Goal: Task Accomplishment & Management: Manage account settings

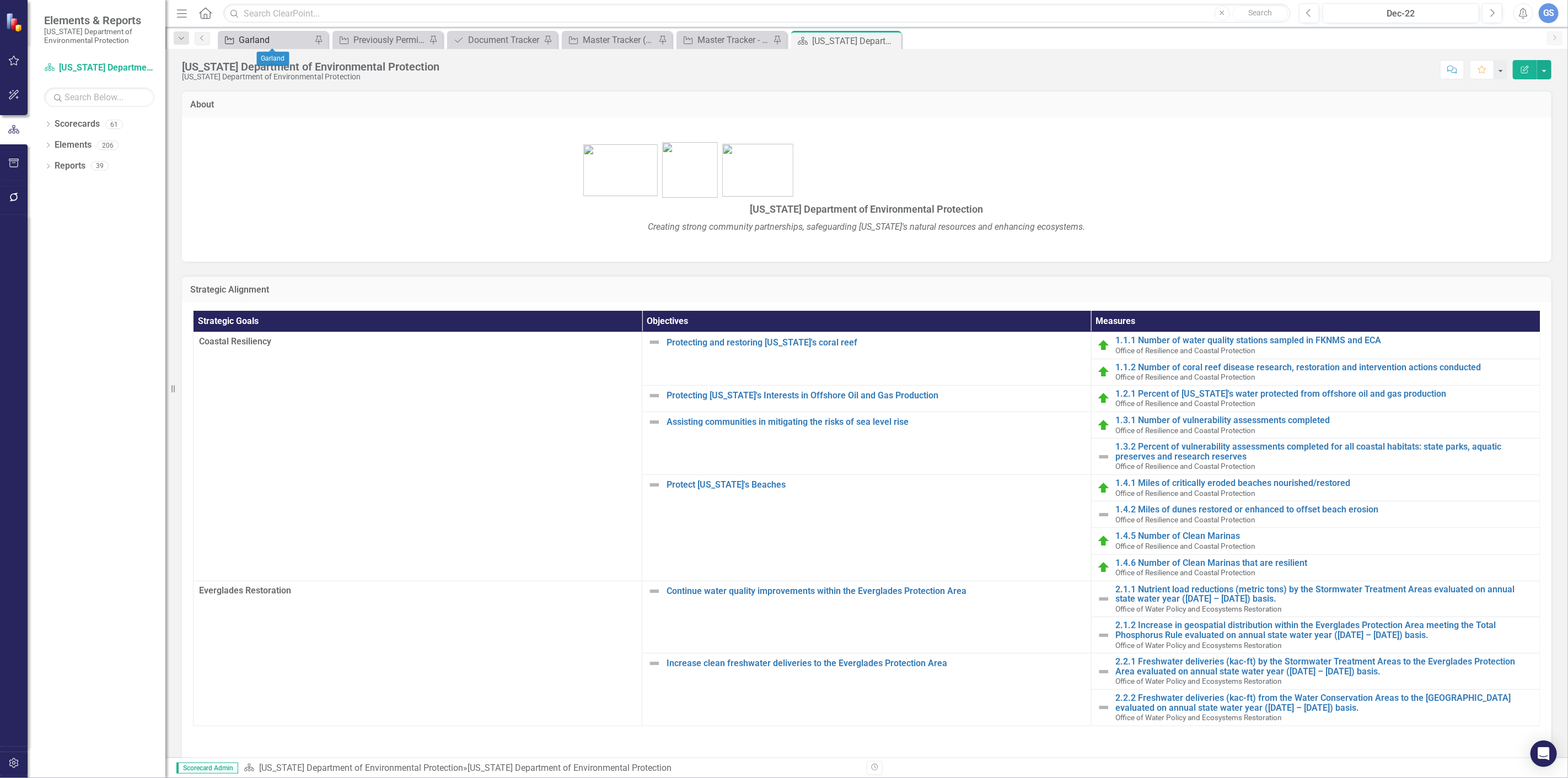
click at [273, 35] on div "Garland" at bounding box center [275, 40] width 73 height 14
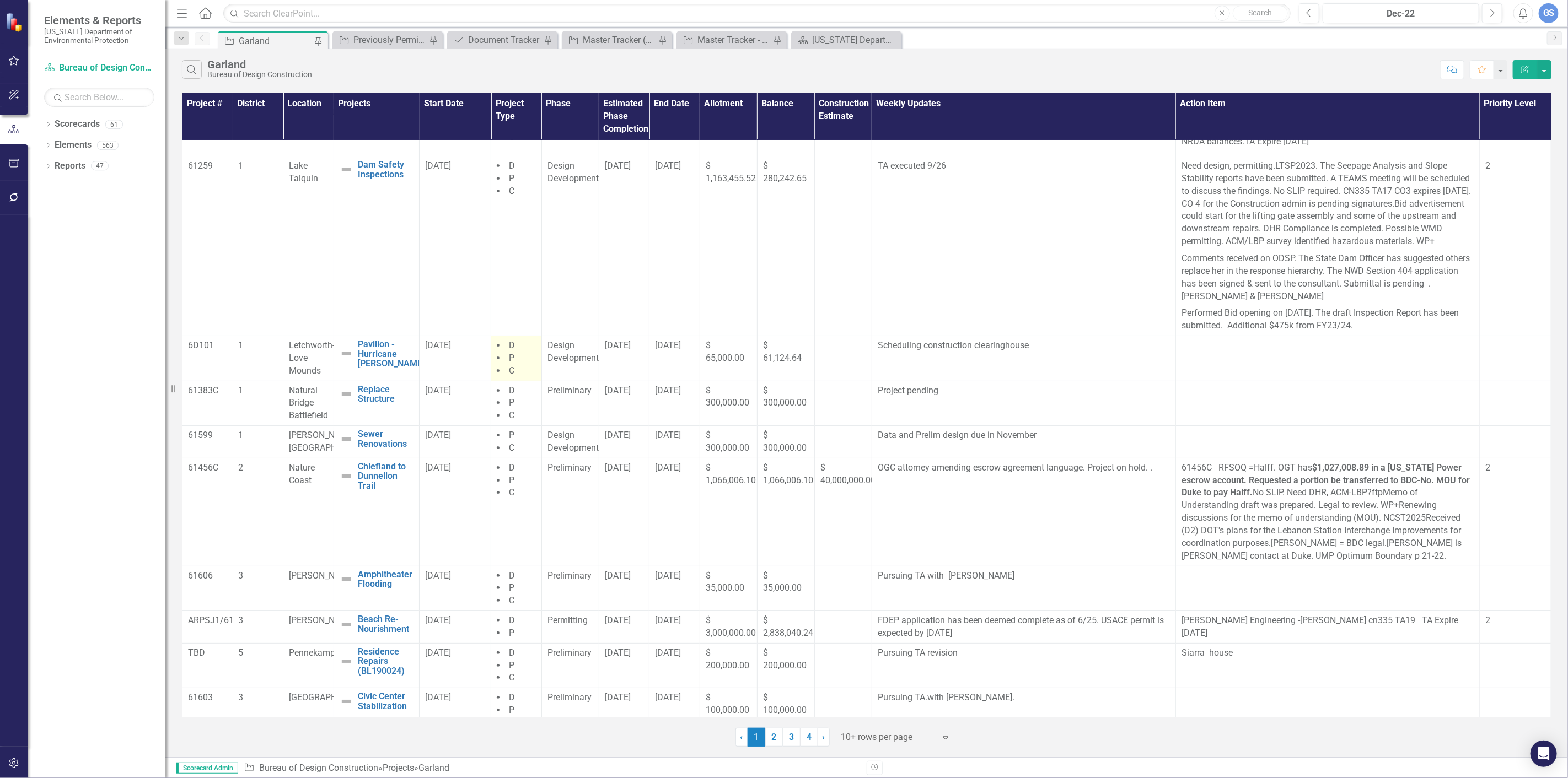
scroll to position [67, 0]
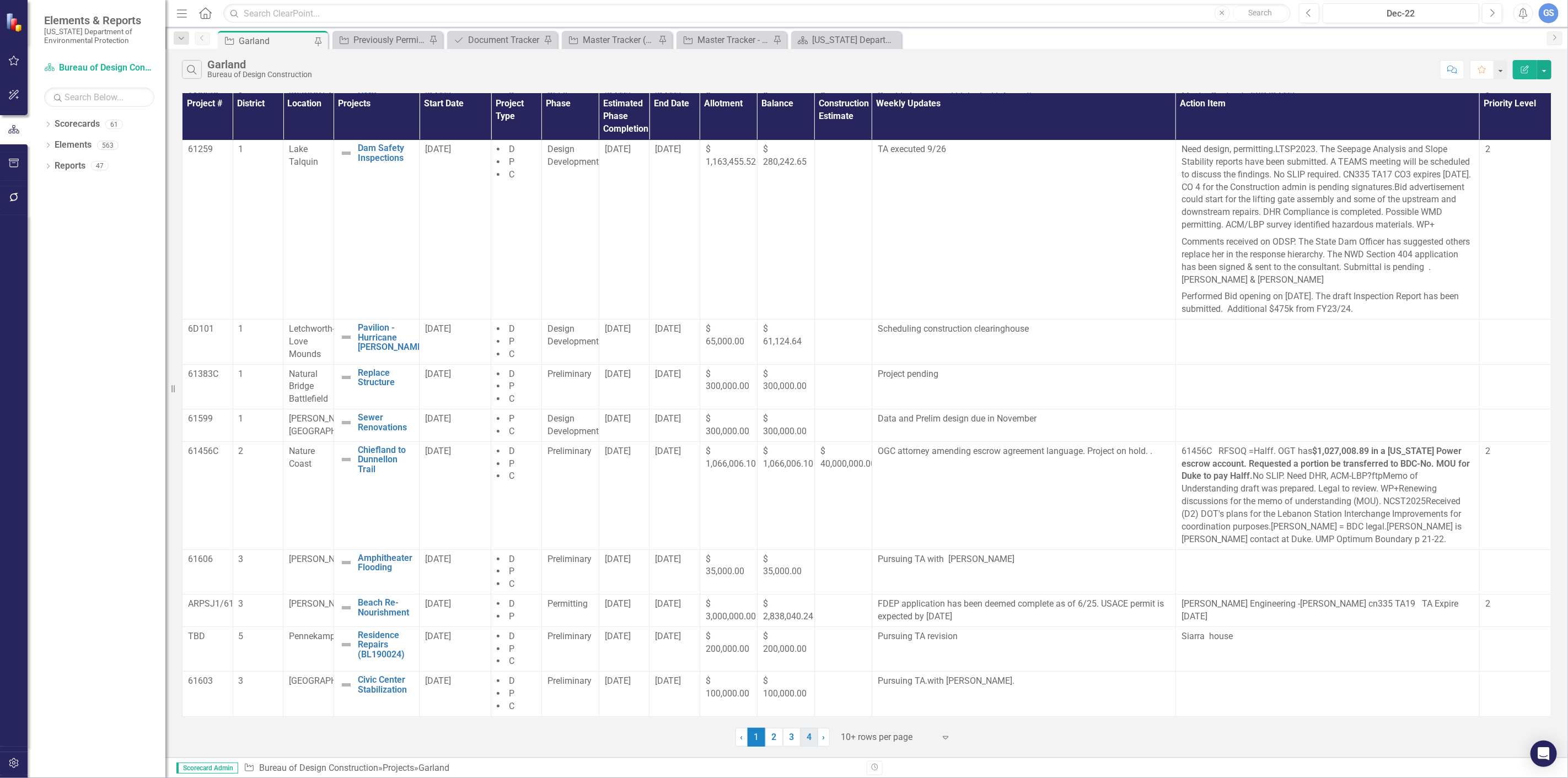
click at [807, 735] on link "4" at bounding box center [809, 737] width 18 height 19
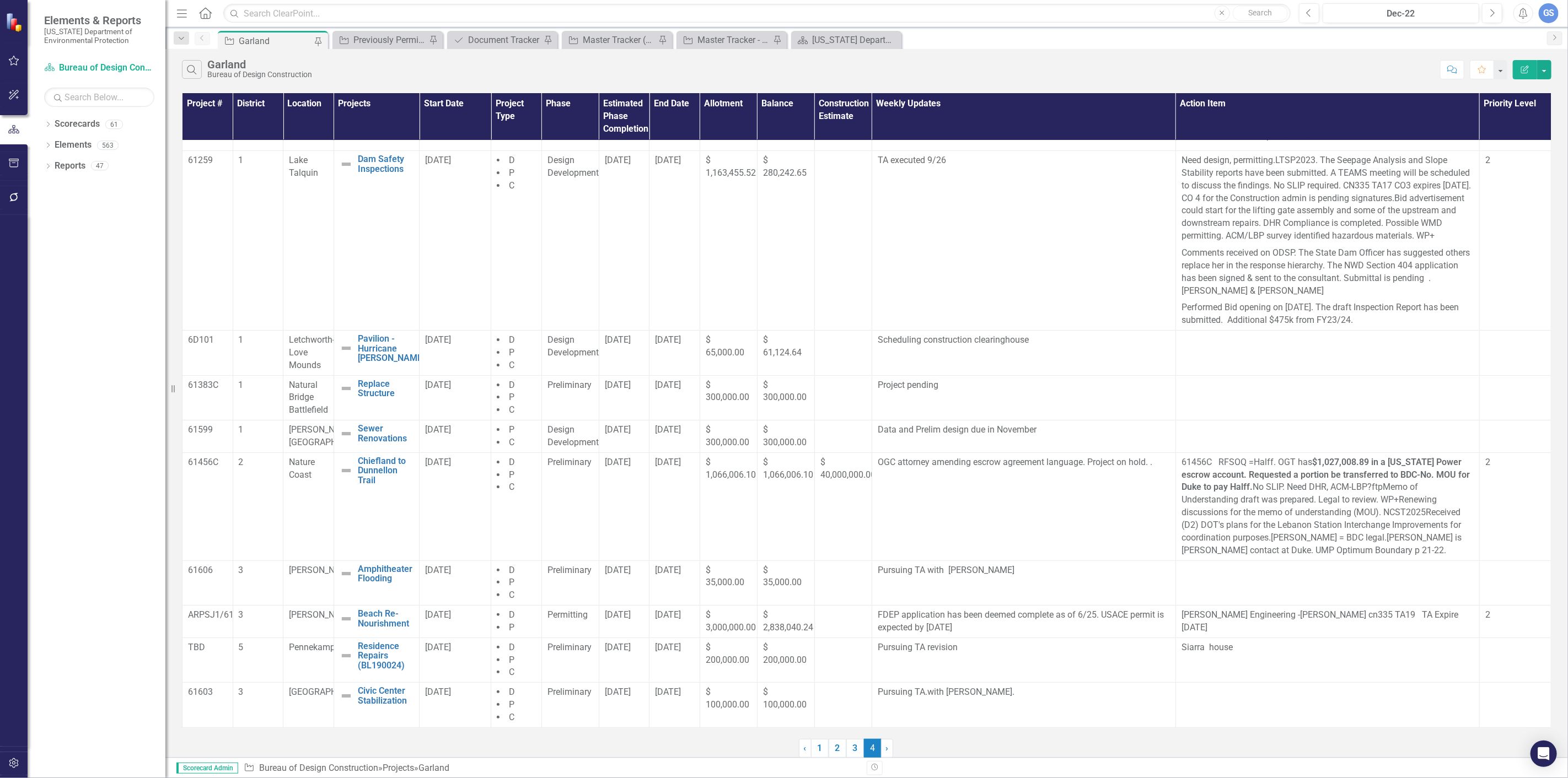
scroll to position [0, 0]
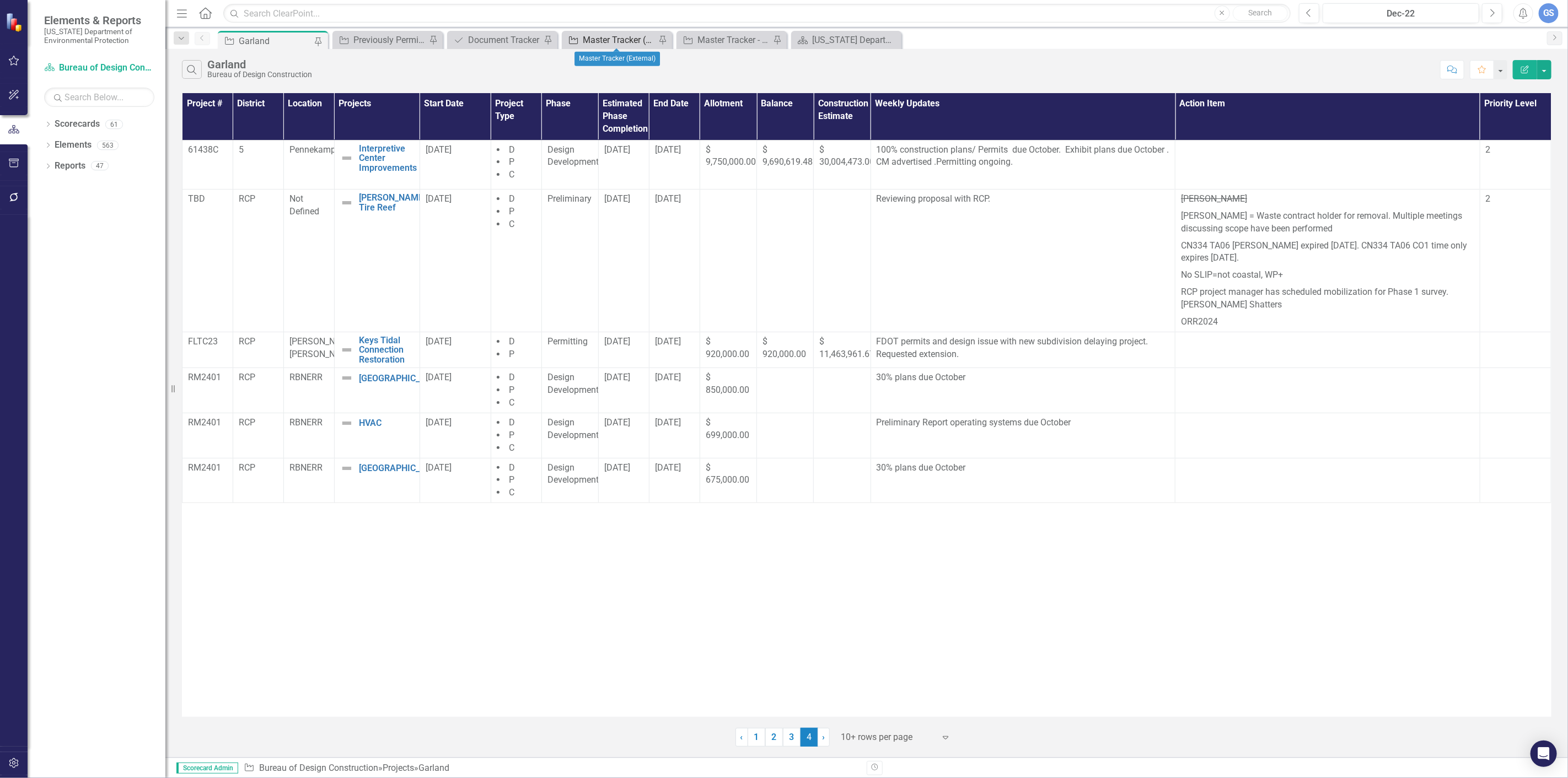
click at [615, 37] on div "Master Tracker (External)" at bounding box center [619, 40] width 73 height 14
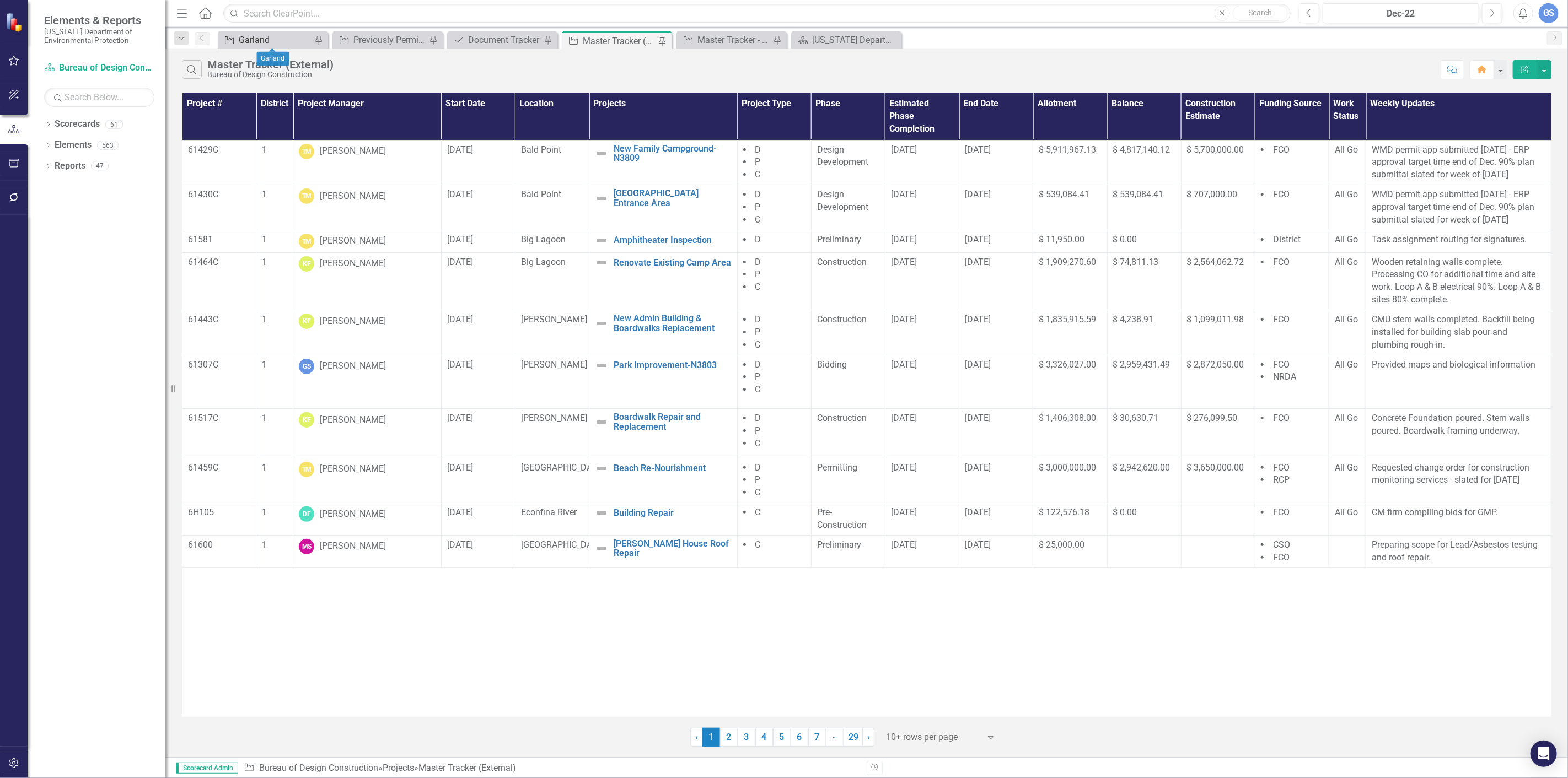
click at [251, 34] on div "Garland" at bounding box center [275, 40] width 73 height 14
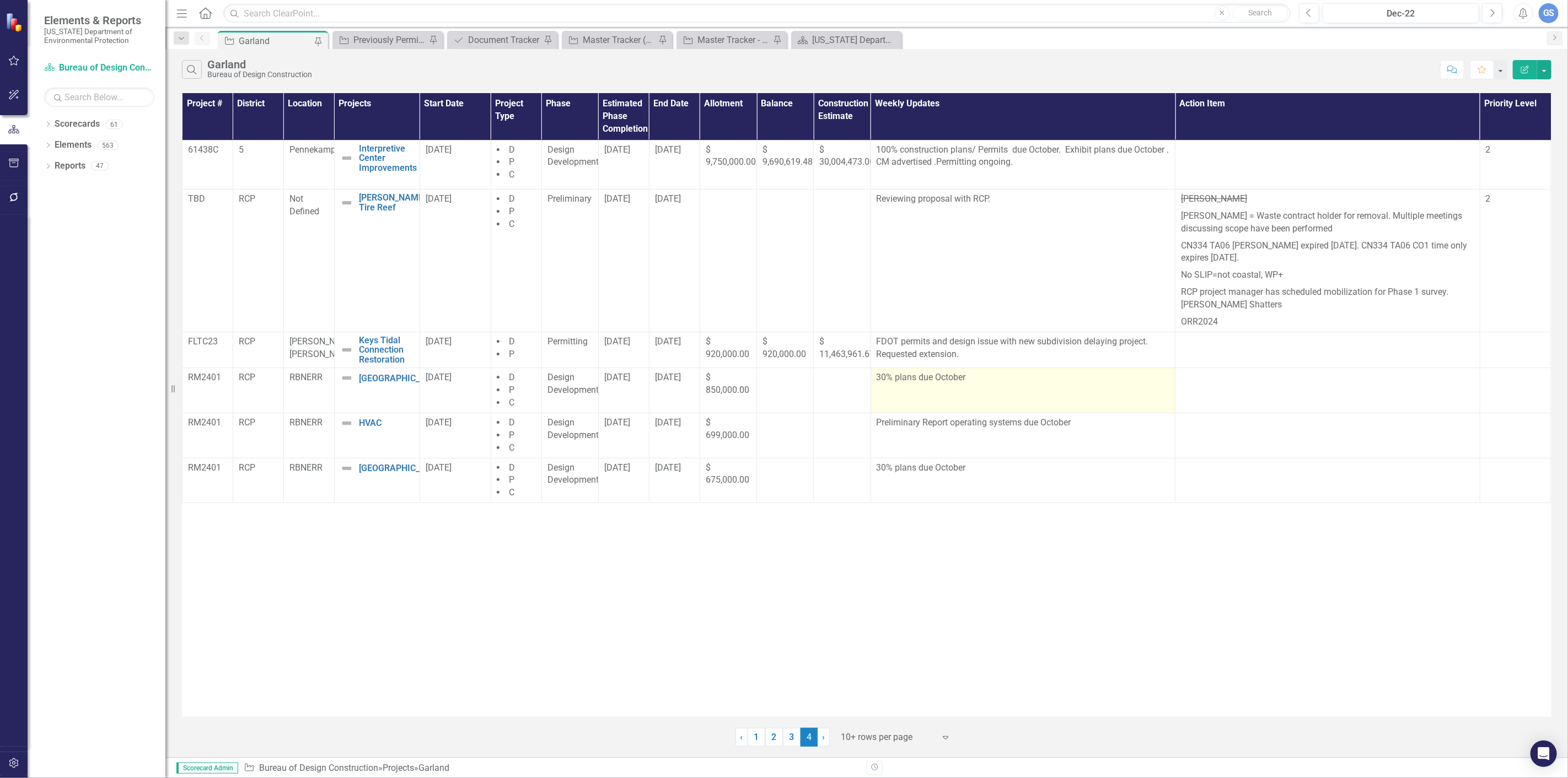
click at [968, 391] on td "30% plans due October" at bounding box center [1023, 391] width 305 height 45
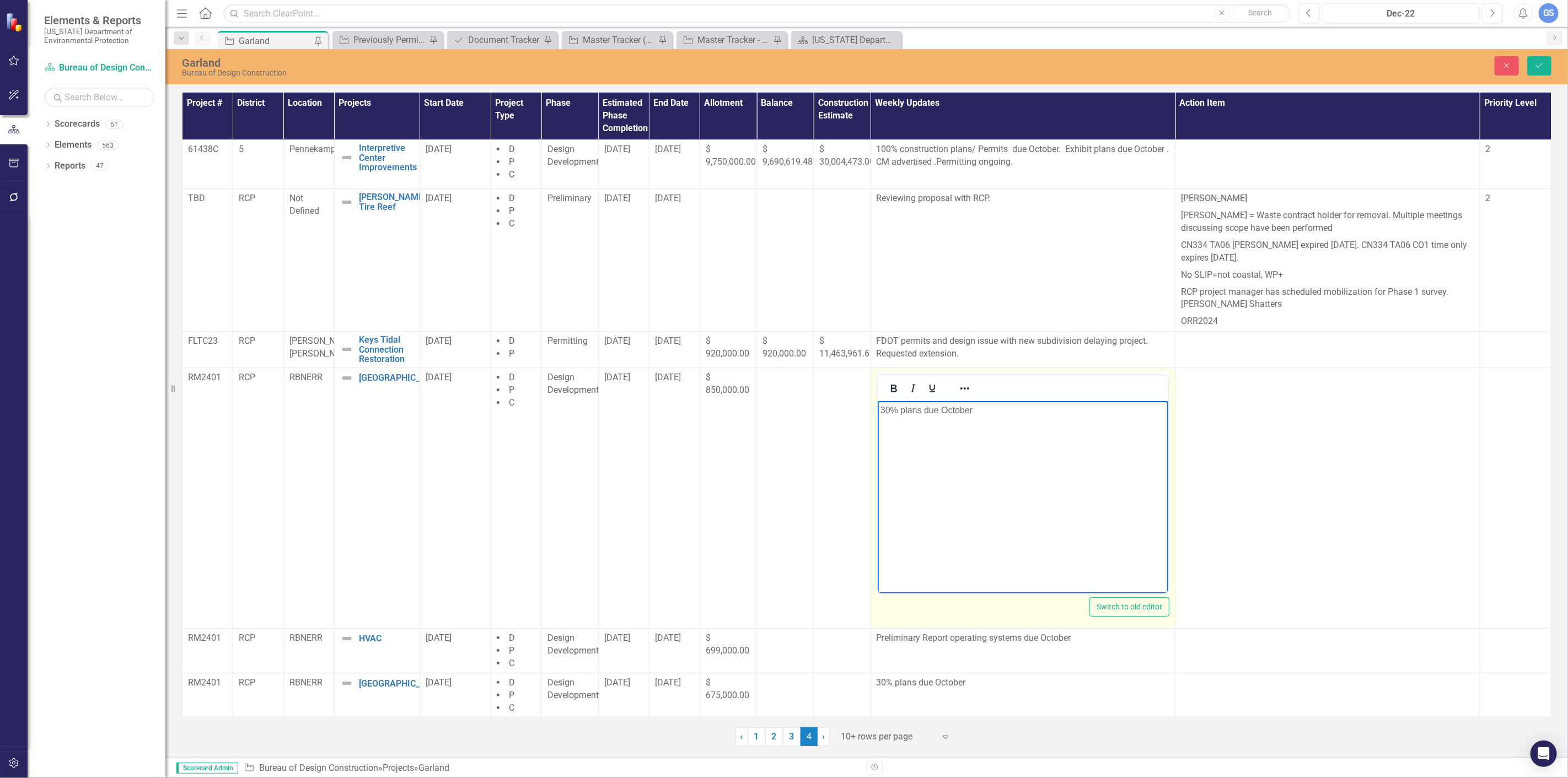
click at [975, 413] on p "30% plans due October" at bounding box center [1022, 410] width 285 height 13
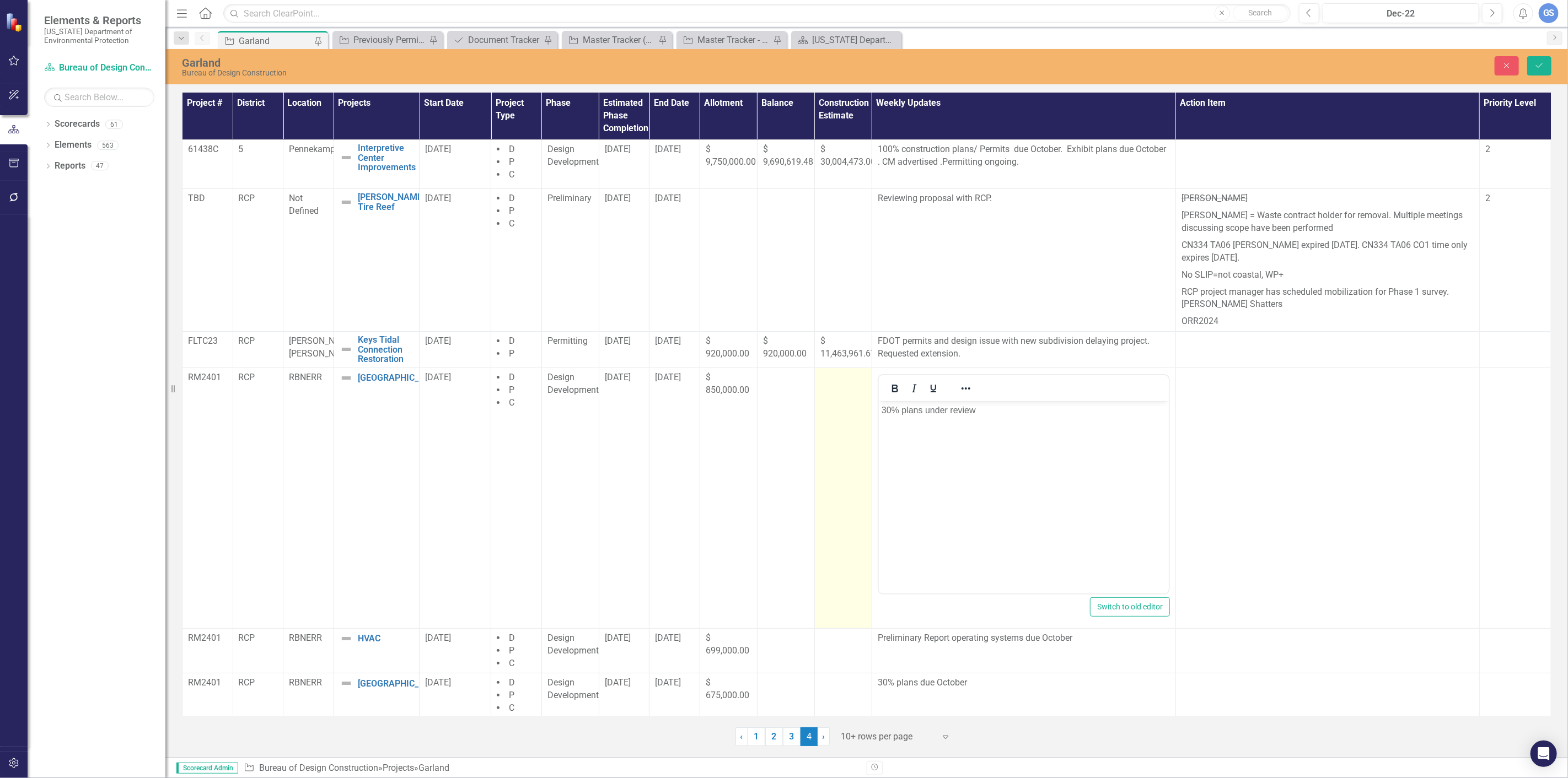
click at [828, 380] on div at bounding box center [842, 377] width 46 height 13
click at [1536, 62] on icon "Save" at bounding box center [1539, 66] width 10 height 8
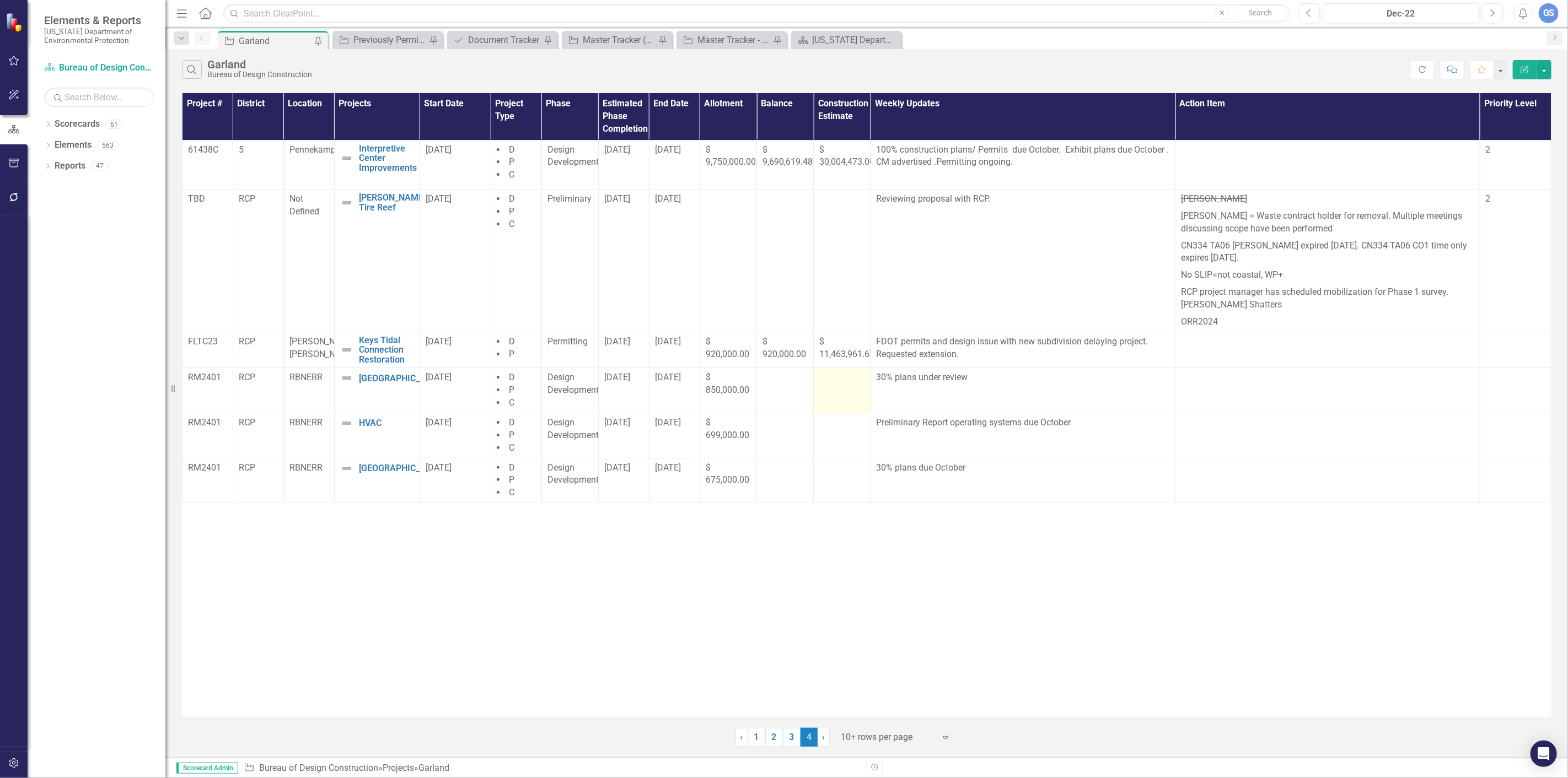
click at [826, 390] on td at bounding box center [842, 391] width 56 height 45
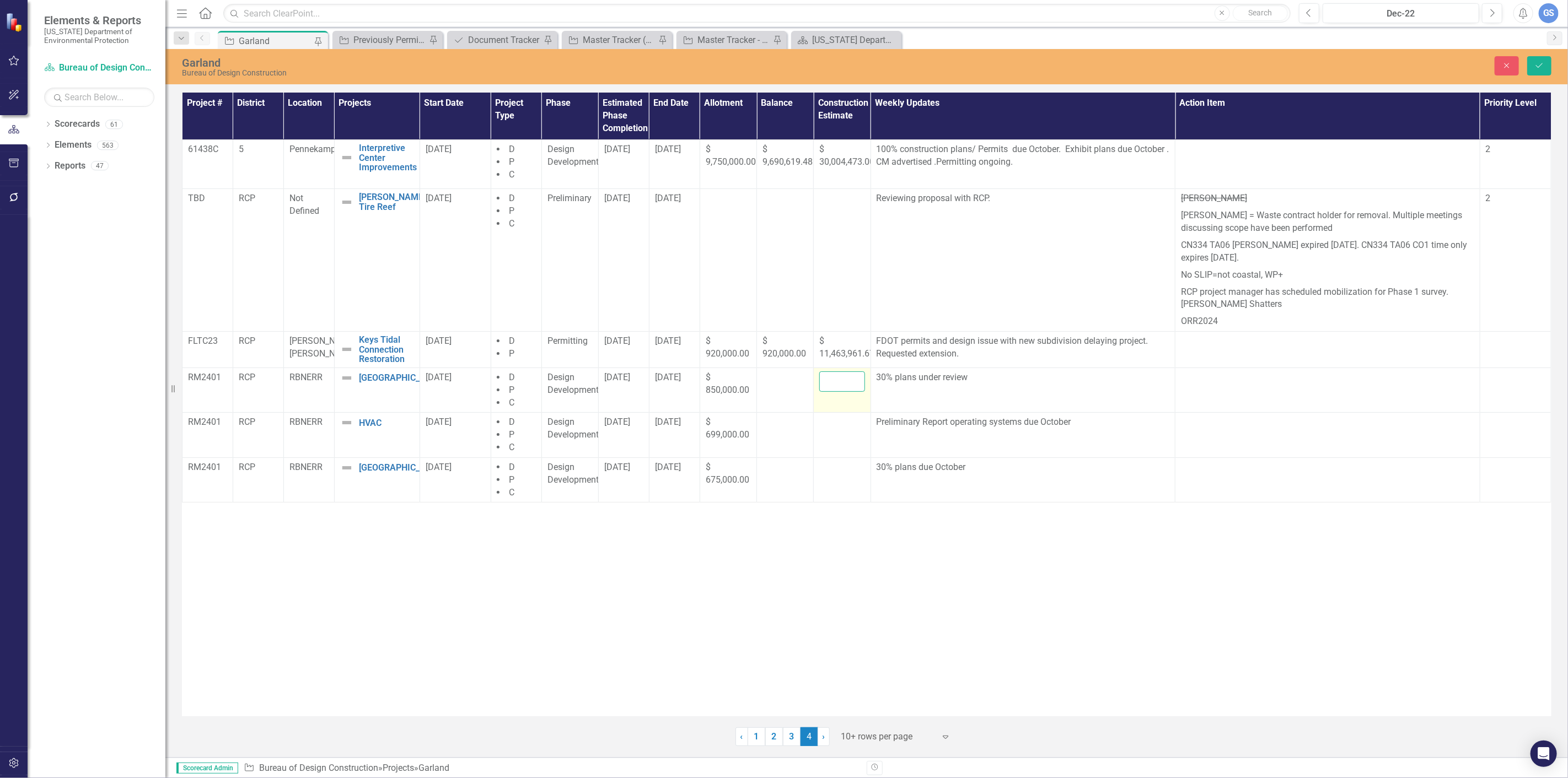
click at [826, 379] on input "number" at bounding box center [842, 381] width 45 height 20
type input "671340.00"
click at [1538, 61] on button "Save" at bounding box center [1539, 66] width 24 height 19
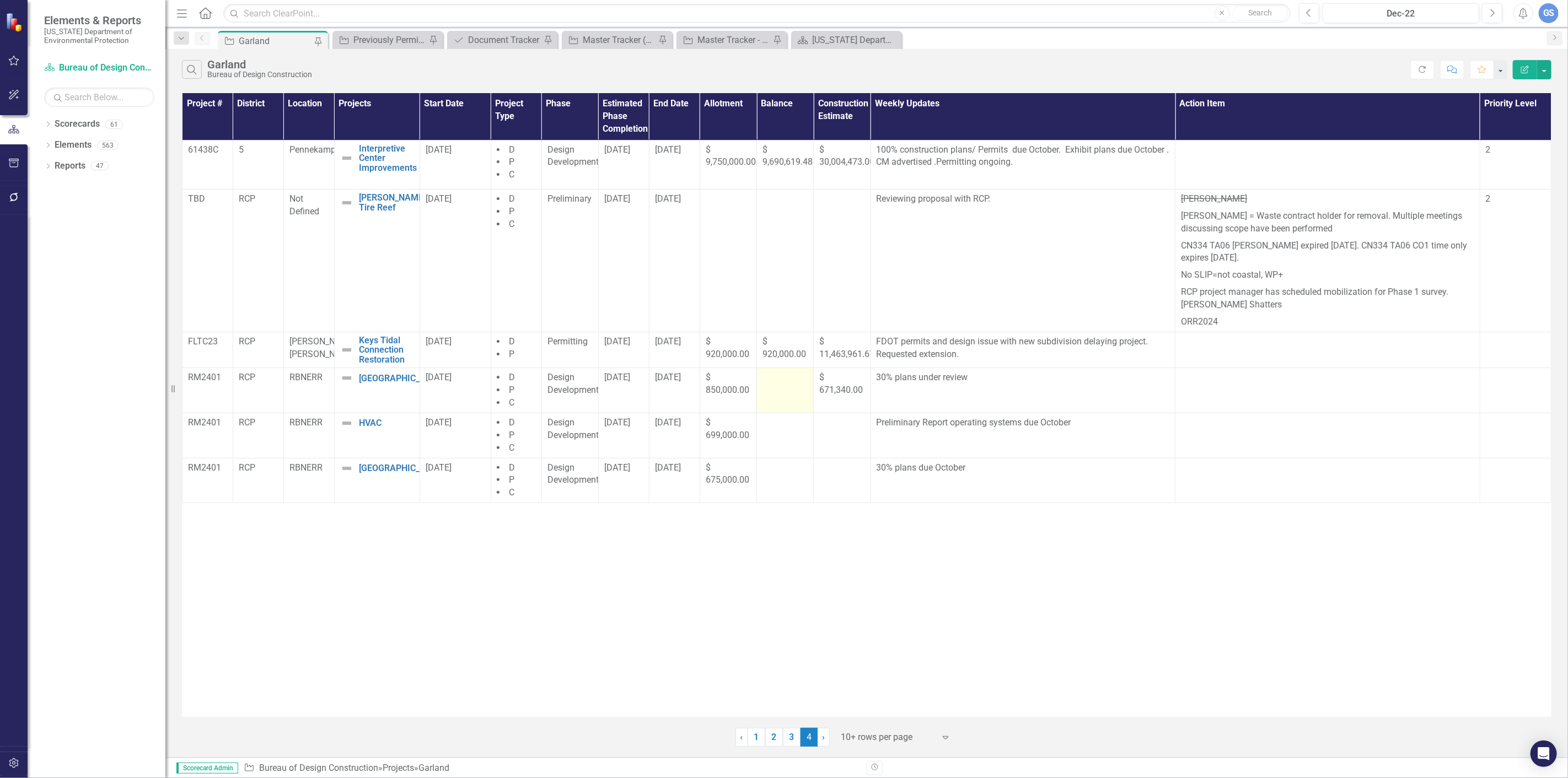
click at [772, 392] on td at bounding box center [784, 391] width 56 height 45
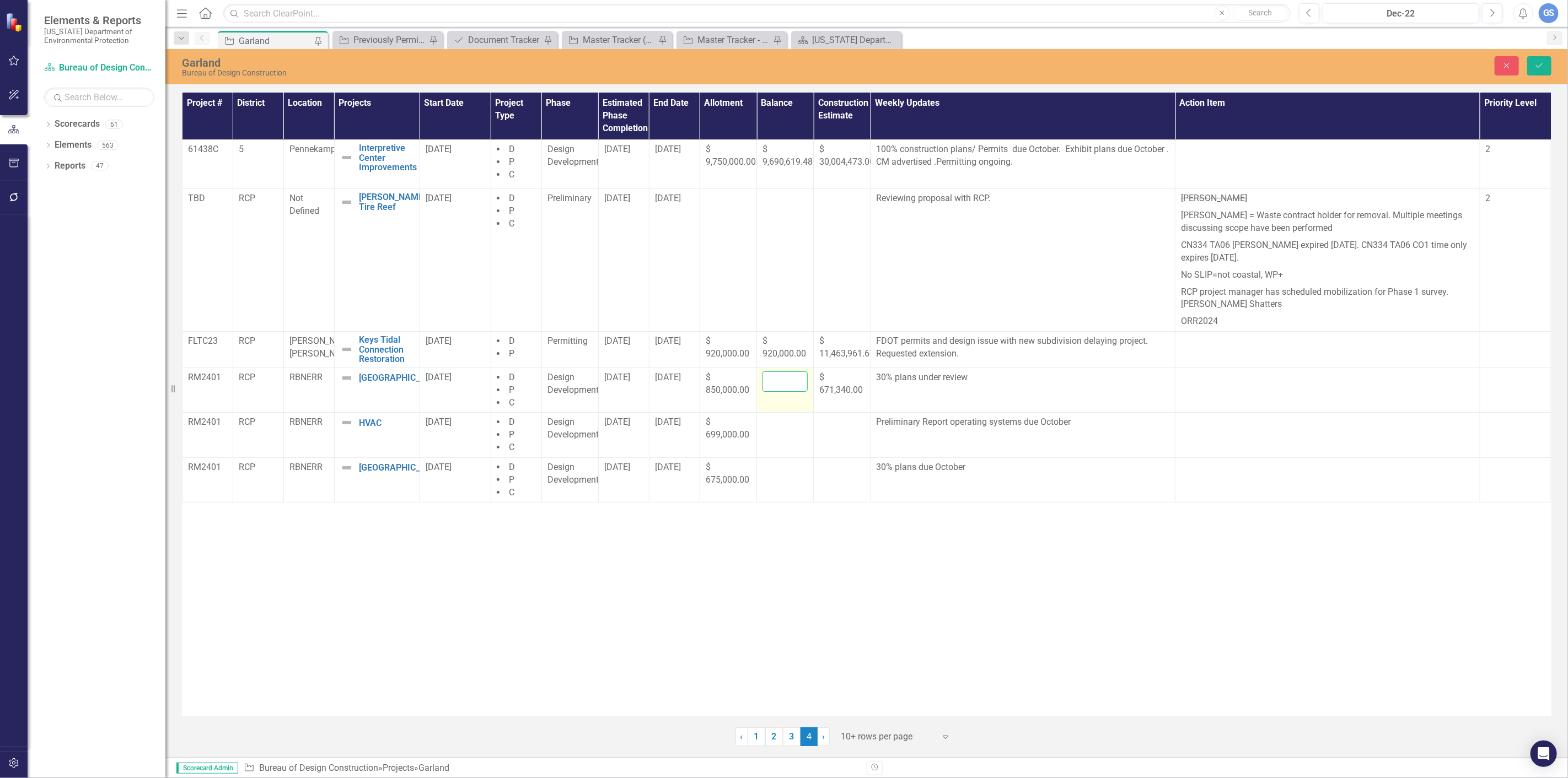
click at [776, 380] on input "number" at bounding box center [785, 381] width 45 height 20
type input "850000.00"
click at [1536, 63] on icon "Save" at bounding box center [1539, 66] width 10 height 8
